Goal: Transaction & Acquisition: Subscribe to service/newsletter

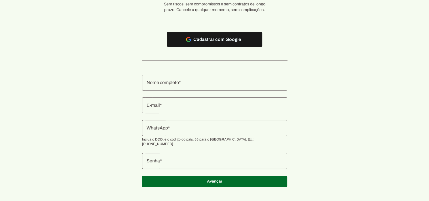
scroll to position [50, 0]
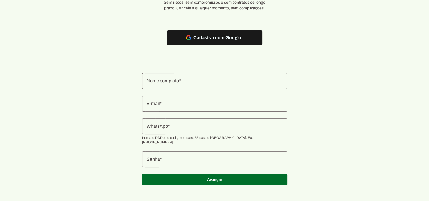
click at [182, 79] on input "Nome completo" at bounding box center [215, 80] width 136 height 7
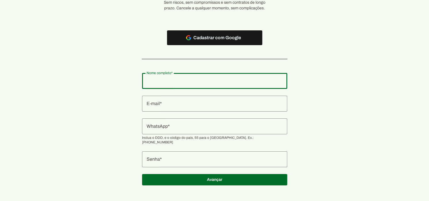
type input "[PERSON_NAME]"
type md-outlined-text-field "[PERSON_NAME]"
type input "[PERSON_NAME][EMAIL_ADDRESS][PERSON_NAME][DOMAIN_NAME]"
type md-outlined-text-field "[PERSON_NAME][EMAIL_ADDRESS][PERSON_NAME][DOMAIN_NAME]"
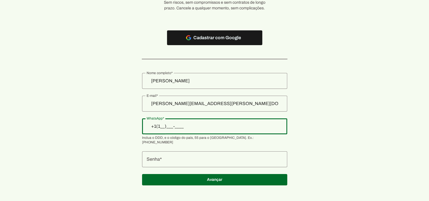
type input "+1(___)___-____"
type input "[PHONE_NUMBER]"
type md-outlined-text-field "[PHONE_NUMBER]"
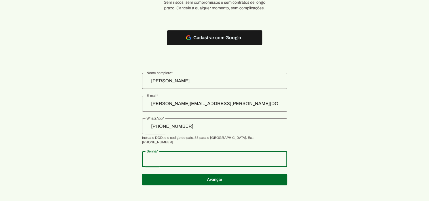
click at [195, 158] on div at bounding box center [214, 159] width 145 height 16
type md-outlined-text-field "986532Serfer@"
click at [296, 152] on section "Teste grátis por 7 dias agora! Sem riscos, sem compromissos e sem contratos de …" at bounding box center [214, 78] width 429 height 228
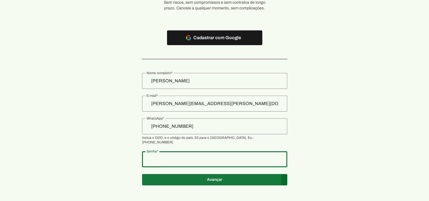
click at [216, 174] on span at bounding box center [214, 180] width 145 height 14
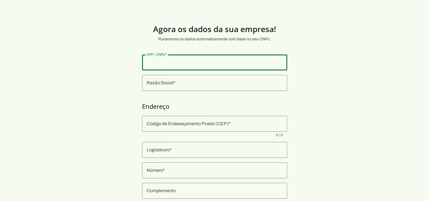
click at [145, 61] on div at bounding box center [214, 62] width 145 height 16
type input "05.054.916/0001-48"
type md-outlined-text-field "05.054.916/0001-48"
click at [148, 85] on input "Razão Social" at bounding box center [215, 82] width 136 height 7
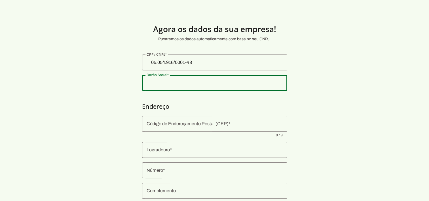
click at [157, 124] on input "Código de Endereçamento Postal (CEP)" at bounding box center [215, 123] width 136 height 7
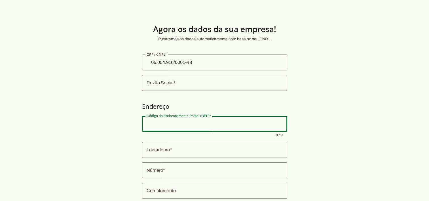
click at [98, 101] on section "Agora os dados da sua empresa! Puxaremos os dados automaticamente com base no s…" at bounding box center [214, 137] width 429 height 246
click at [278, 100] on section "Agora os dados da sua empresa! Puxaremos os dados automaticamente com base no s…" at bounding box center [214, 137] width 429 height 246
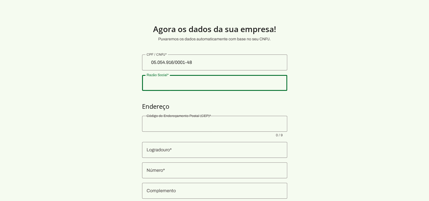
click at [266, 85] on input "Razão Social" at bounding box center [215, 82] width 136 height 7
type input "SERFER ADMINISTRADORA E CORRETORA DE SEGUROS"
type md-outlined-text-field "SERFER ADMINISTRADORA E CORRETORA DE SEGUROS"
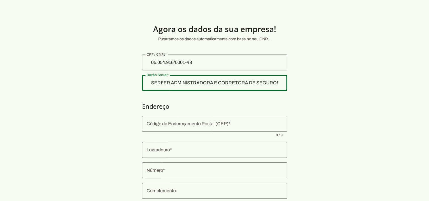
click at [150, 127] on input "Código de Endereçamento Postal (CEP)" at bounding box center [215, 123] width 136 height 7
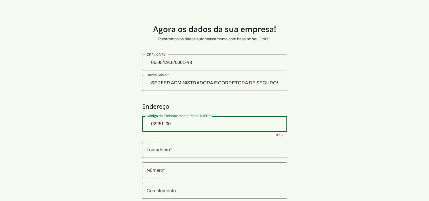
type input "02251-000"
type input "Rua Tanque Velho"
type input "[PERSON_NAME]"
type input "[GEOGRAPHIC_DATA]"
type input "SP"
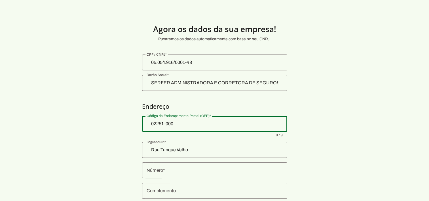
type md-outlined-text-field "02251-000"
click at [152, 171] on input "Número" at bounding box center [215, 170] width 136 height 7
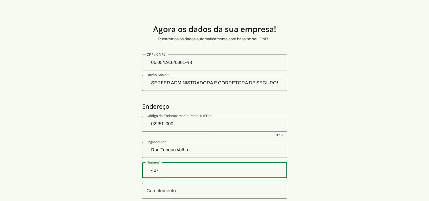
type input "427"
type md-outlined-text-field "427"
click at [154, 189] on input "Complemento" at bounding box center [215, 190] width 136 height 7
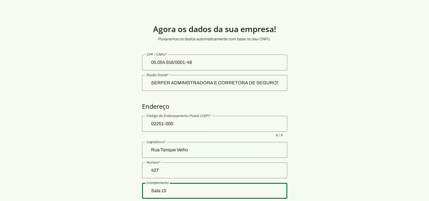
click at [338, 113] on section "Agora os dados da sua empresa! Puxaremos os dados automaticamente com base no s…" at bounding box center [214, 137] width 429 height 246
click at [340, 112] on section "Agora os dados da sua empresa! Puxaremos os dados automaticamente com base no s…" at bounding box center [214, 137] width 429 height 246
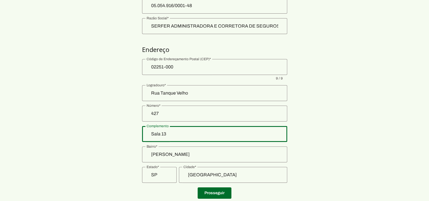
scroll to position [73, 0]
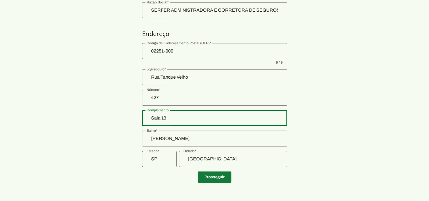
type input "Sala 13"
type md-outlined-text-field "Sala 13"
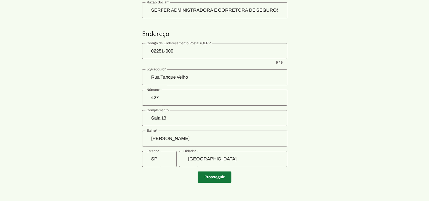
click at [213, 177] on span at bounding box center [215, 177] width 34 height 14
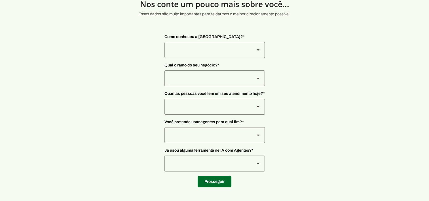
click at [257, 51] on slot at bounding box center [258, 50] width 7 height 7
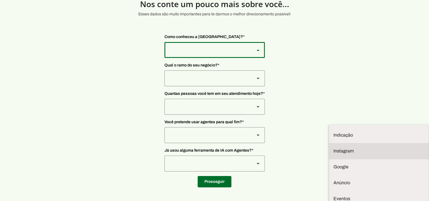
click at [334, 148] on slot at bounding box center [379, 151] width 91 height 7
type md-outlined-select "SqiumnrPQyqUQpijGxgf"
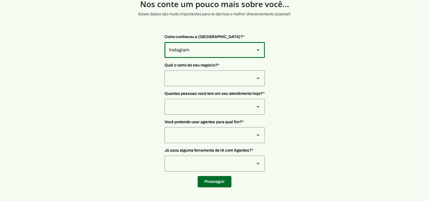
click at [257, 79] on polygon at bounding box center [258, 78] width 3 height 1
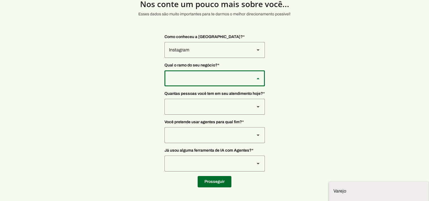
scroll to position [1, 0]
type md-outlined-select "PdBvFalRKZEXjQ8yR20Z"
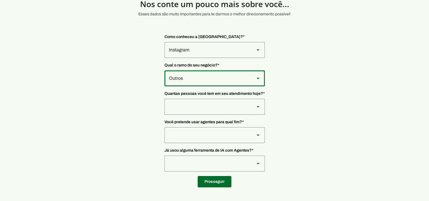
click at [199, 107] on div at bounding box center [208, 107] width 86 height 16
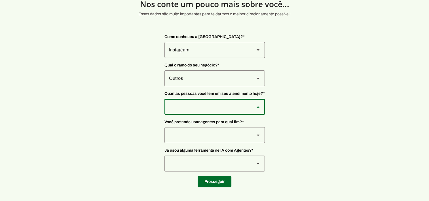
type md-outlined-select "yHmeUixsC5IlBgFUkJwN"
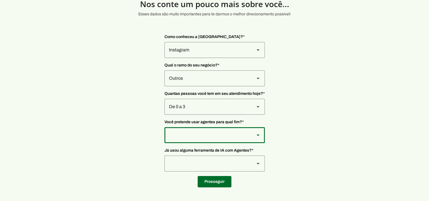
click at [195, 135] on div at bounding box center [208, 135] width 86 height 16
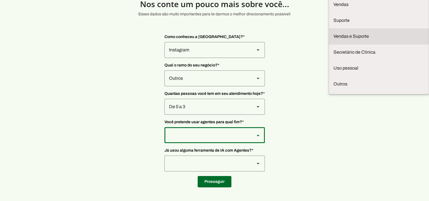
click at [0, 0] on slot "Vendas e Suporte" at bounding box center [0, 0] width 0 height 0
type md-outlined-select "LGV6UAW7vmmJy71KmeMz"
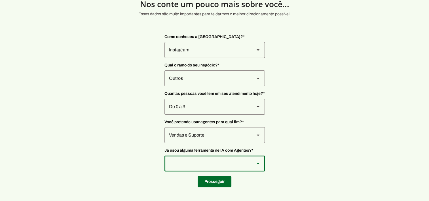
click at [255, 161] on slot at bounding box center [258, 163] width 7 height 7
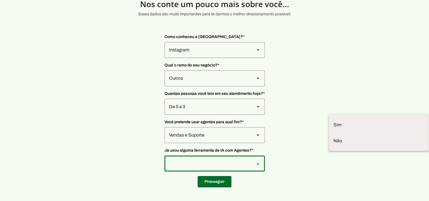
click at [256, 161] on slot at bounding box center [258, 163] width 7 height 7
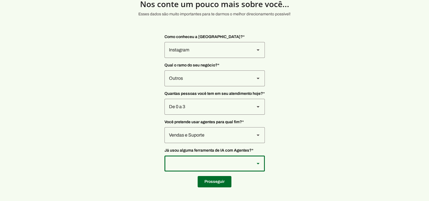
click at [256, 161] on slot at bounding box center [258, 163] width 7 height 7
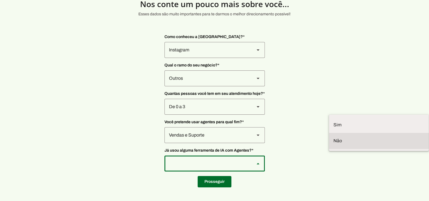
click at [334, 142] on slot at bounding box center [379, 140] width 91 height 7
type md-outlined-select "YJTivUP5LYteilvK0BaA"
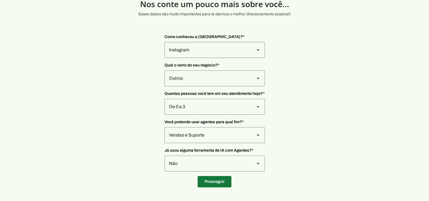
click at [215, 183] on span at bounding box center [215, 182] width 34 height 14
type input "Rua Tanque Velho"
type input "427"
type input "Sala 13"
type input "[PERSON_NAME]"
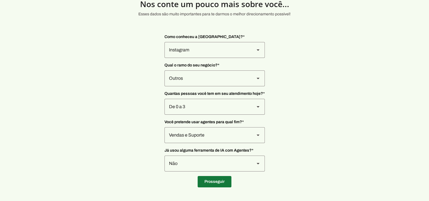
type input "[GEOGRAPHIC_DATA]"
type input "SP"
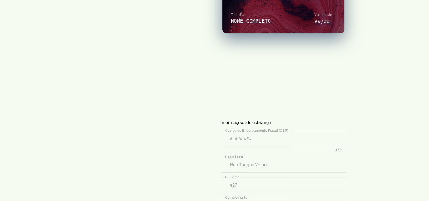
scroll to position [121, 0]
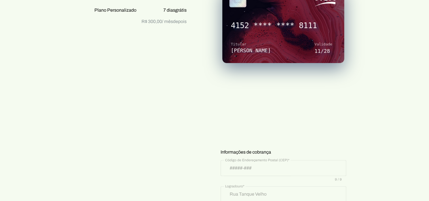
click at [384, 115] on section "Prontinho, agora só colocar o cartão! Nada será cobrado agora, apenas após os 7…" at bounding box center [214, 127] width 429 height 471
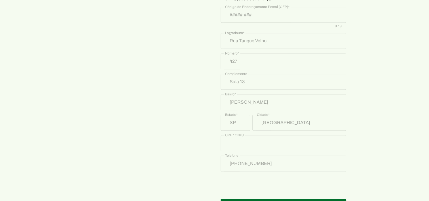
scroll to position [292, 0]
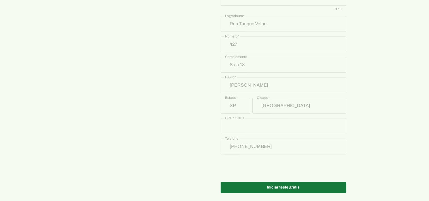
click at [286, 182] on span at bounding box center [284, 187] width 126 height 14
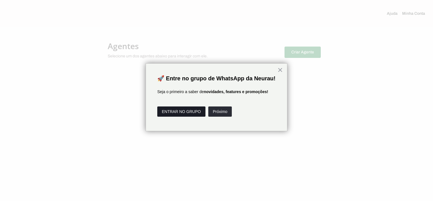
click at [173, 117] on button "ENTRAR NO GRUPO" at bounding box center [181, 111] width 48 height 10
click at [221, 117] on button "Próximo" at bounding box center [220, 111] width 24 height 10
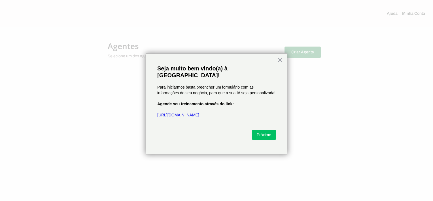
click at [187, 113] on link "[URL][DOMAIN_NAME]" at bounding box center [178, 115] width 42 height 5
